Goal: Navigation & Orientation: Find specific page/section

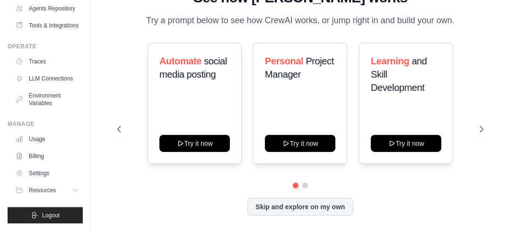
scroll to position [106, 0]
click at [40, 154] on link "Billing" at bounding box center [47, 155] width 71 height 15
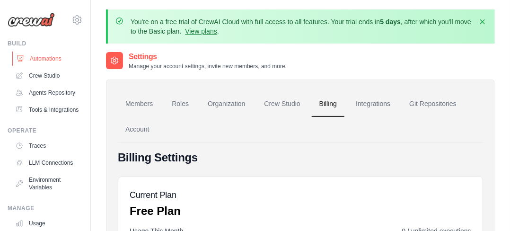
click at [54, 57] on link "Automations" at bounding box center [47, 58] width 71 height 15
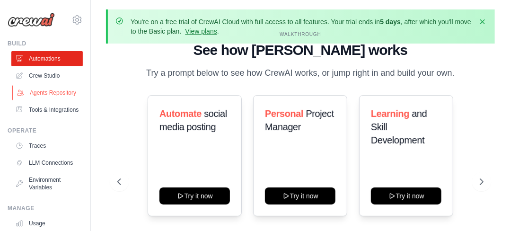
click at [51, 96] on link "Agents Repository" at bounding box center [47, 92] width 71 height 15
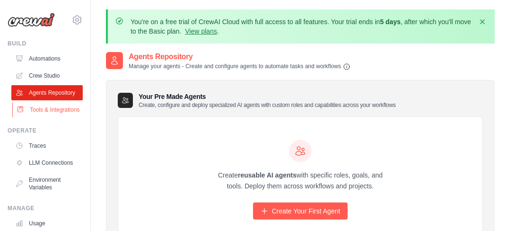
click at [49, 117] on link "Tools & Integrations" at bounding box center [47, 109] width 71 height 15
